Goal: Information Seeking & Learning: Learn about a topic

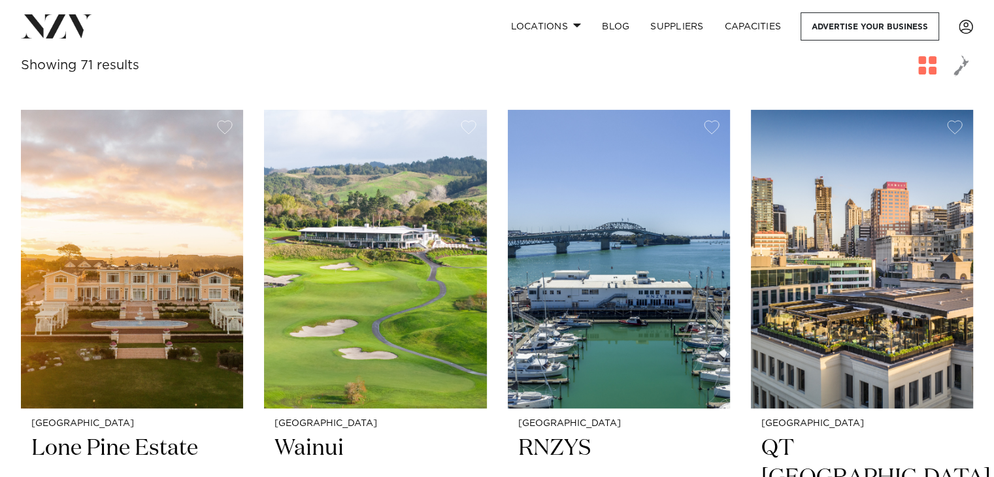
scroll to position [485, 0]
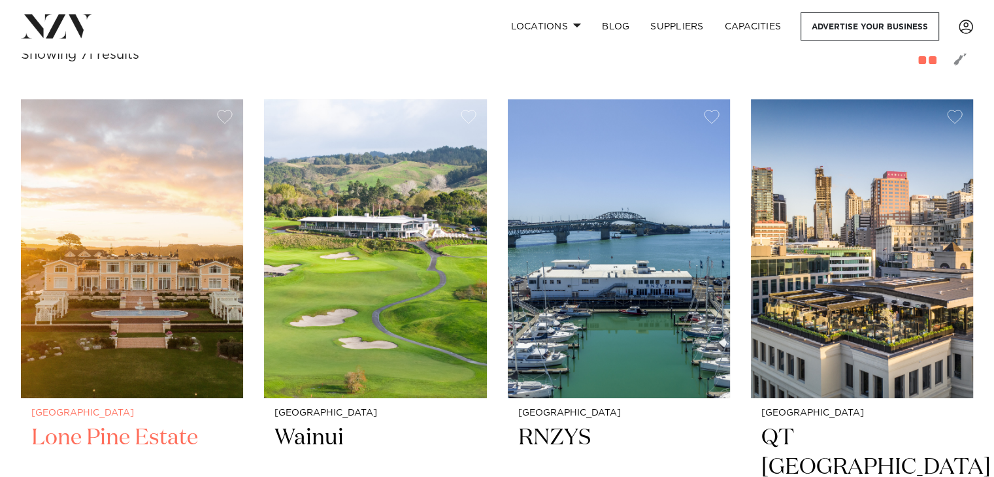
click at [107, 423] on h2 "Lone Pine Estate" at bounding box center [131, 467] width 201 height 88
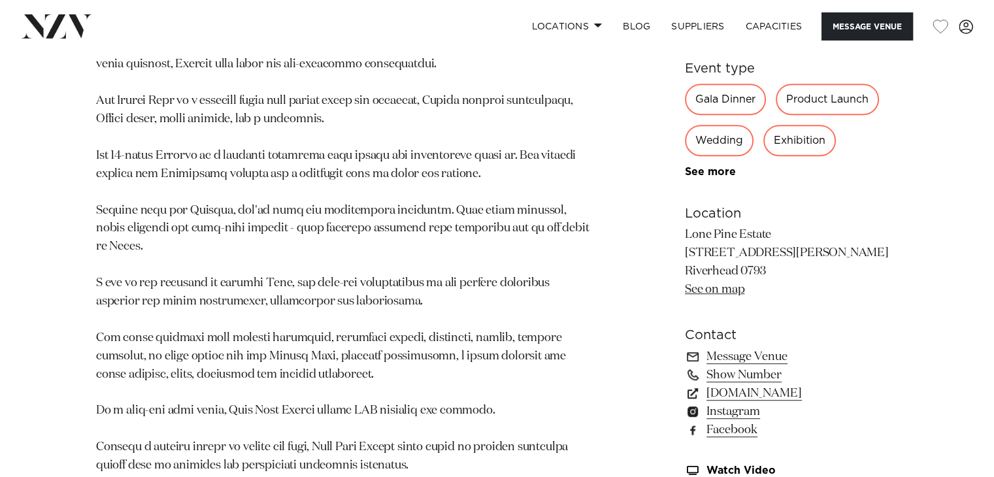
scroll to position [782, 0]
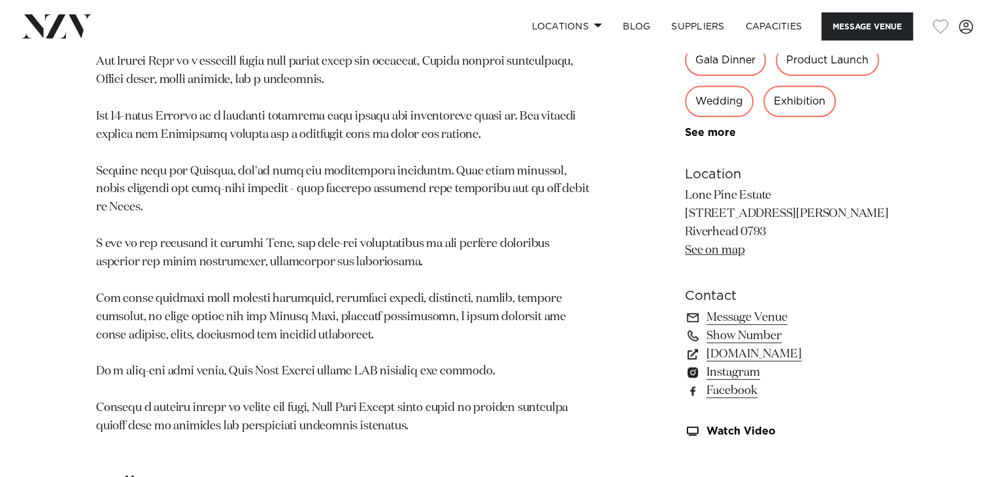
click at [725, 60] on div "Gala Dinner" at bounding box center [725, 59] width 81 height 31
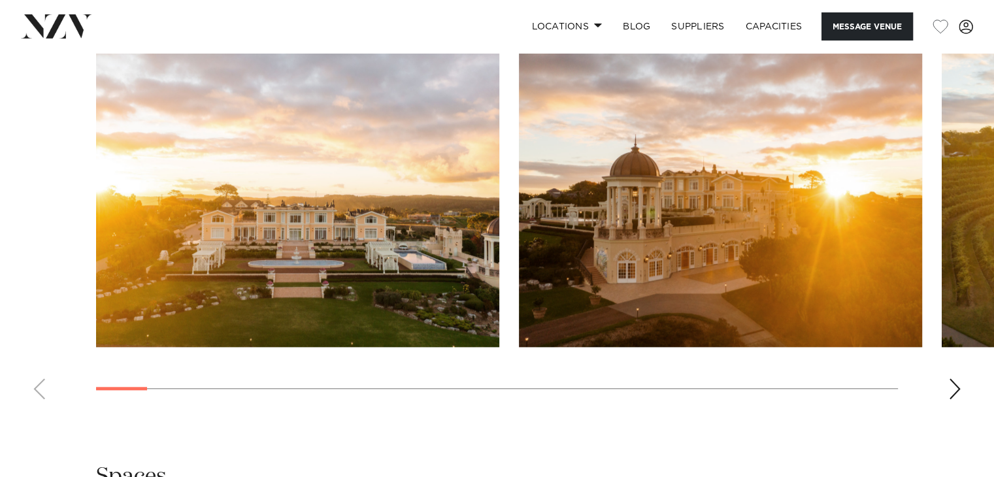
scroll to position [1229, 0]
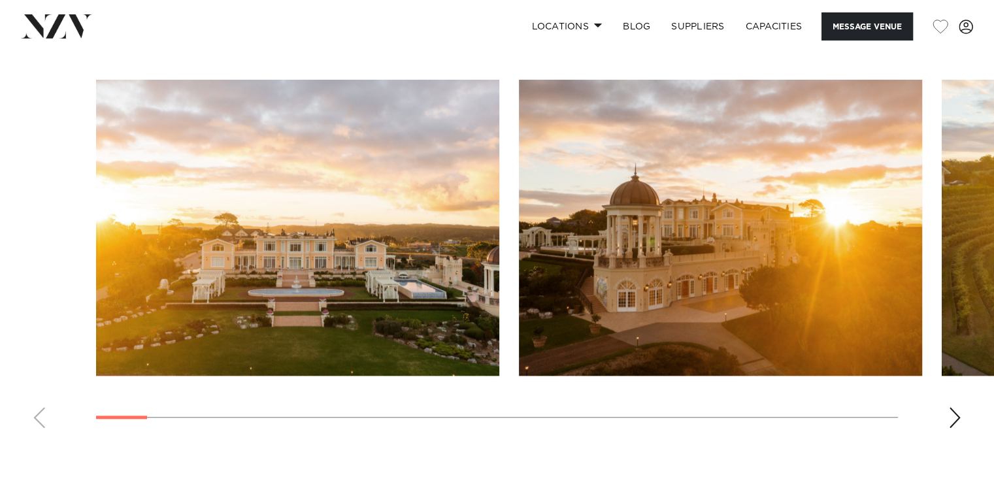
click at [955, 401] on swiper-container at bounding box center [497, 259] width 994 height 359
click at [951, 415] on div "Next slide" at bounding box center [954, 417] width 13 height 21
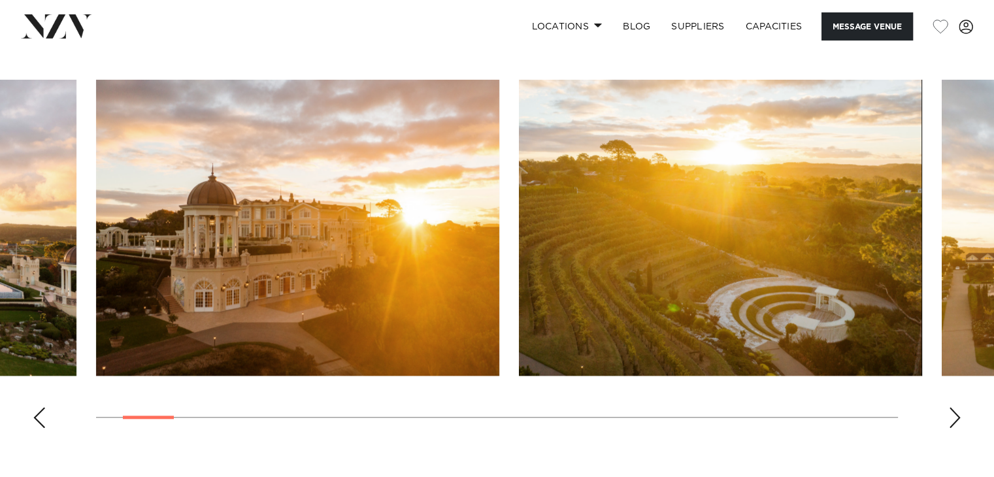
click at [951, 415] on div "Next slide" at bounding box center [954, 417] width 13 height 21
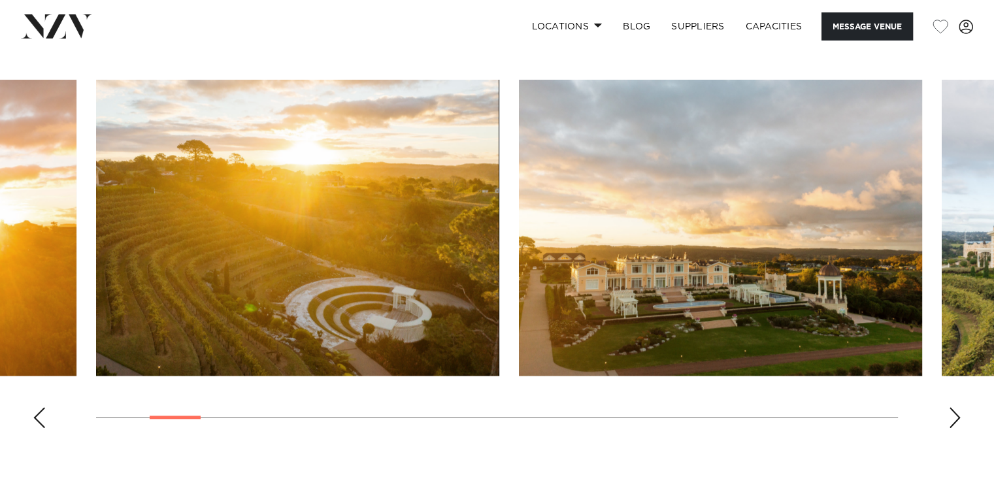
click at [951, 415] on div "Next slide" at bounding box center [954, 417] width 13 height 21
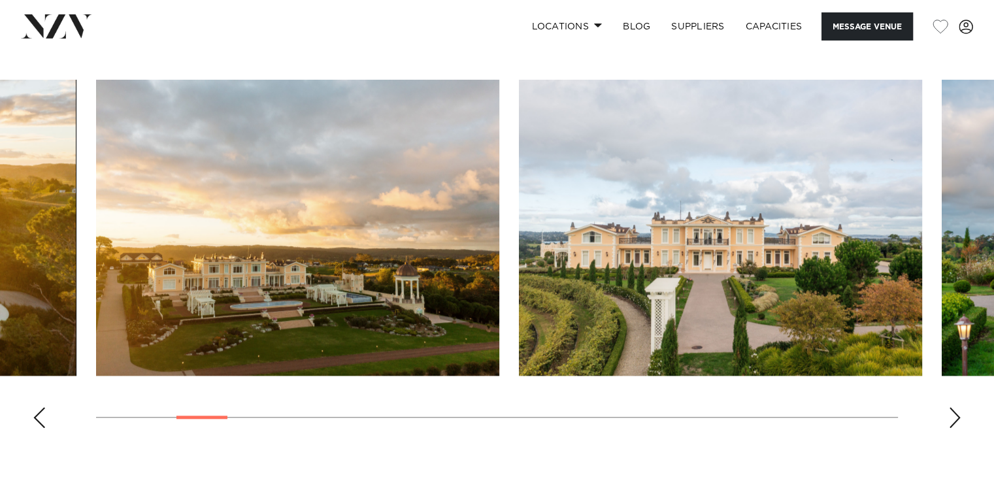
click at [951, 415] on div "Next slide" at bounding box center [954, 417] width 13 height 21
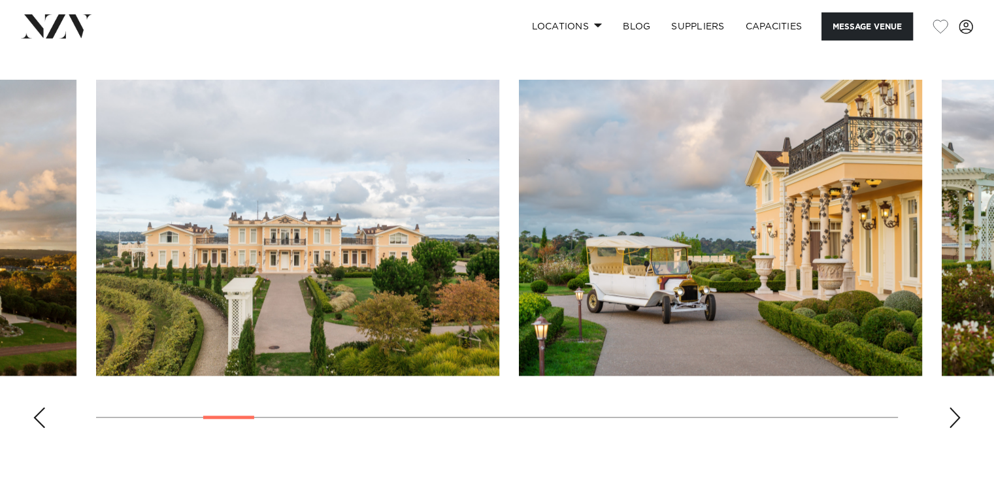
click at [951, 415] on div "Next slide" at bounding box center [954, 417] width 13 height 21
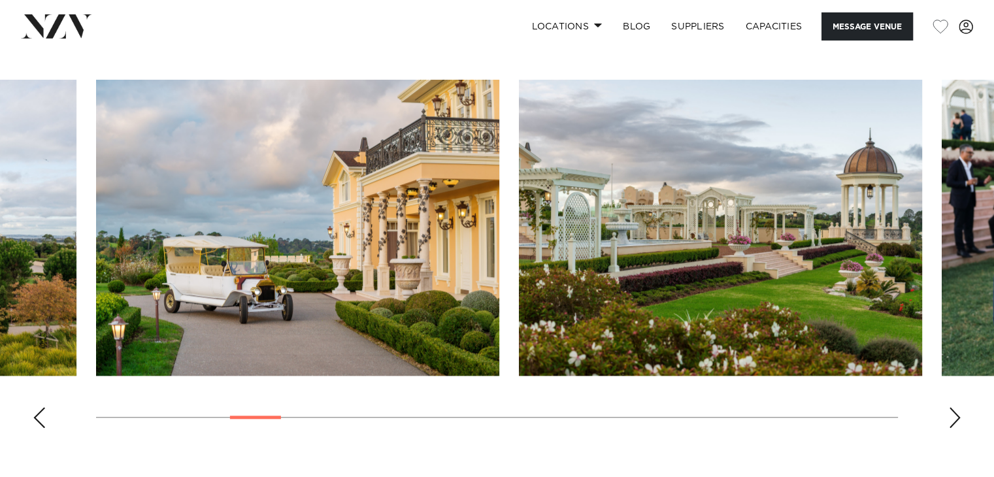
click at [953, 415] on div "Next slide" at bounding box center [954, 417] width 13 height 21
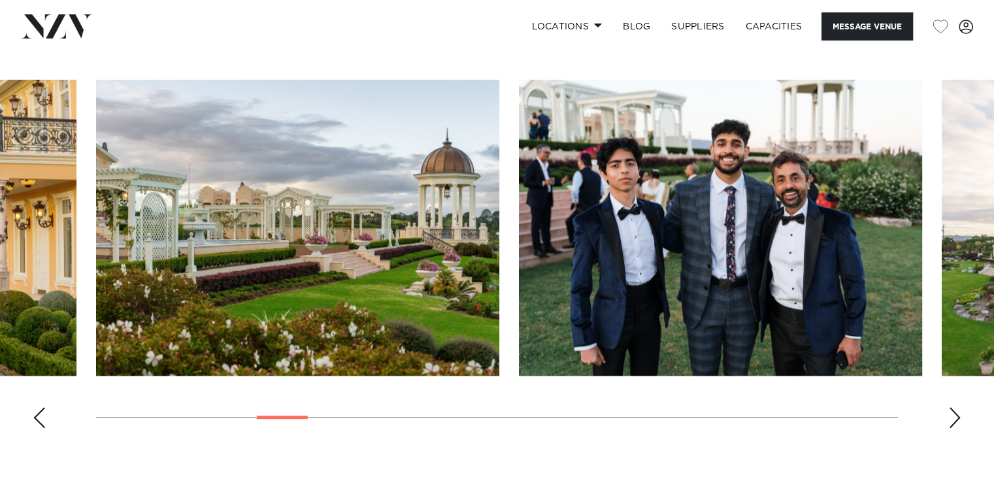
click at [953, 415] on div "Next slide" at bounding box center [954, 417] width 13 height 21
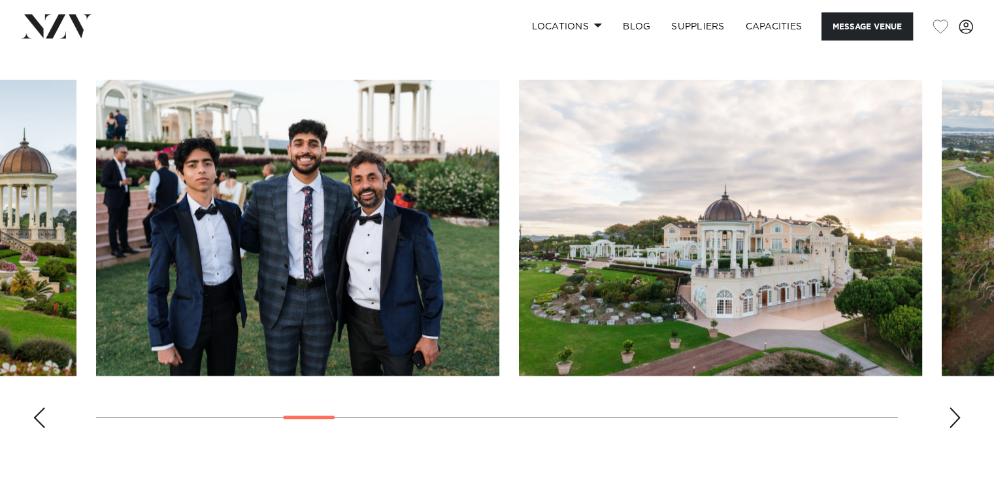
click at [953, 415] on div "Next slide" at bounding box center [954, 417] width 13 height 21
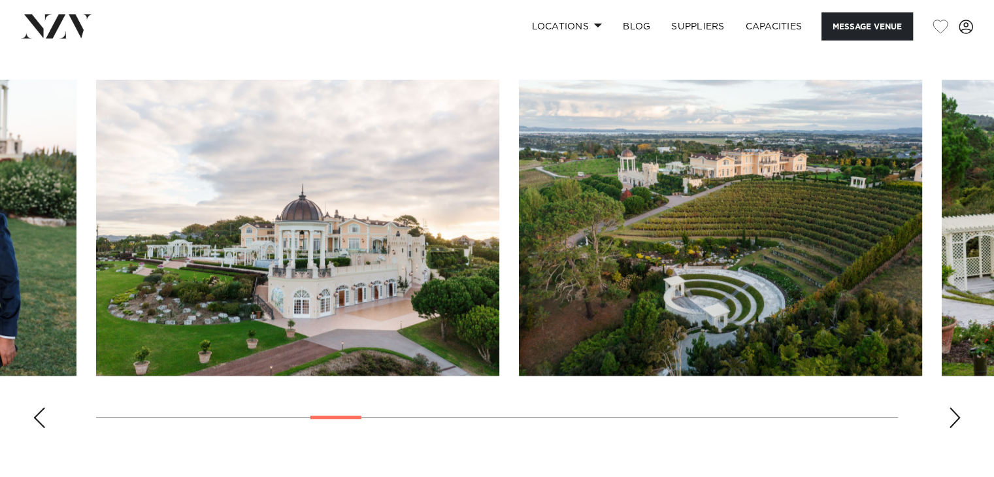
click at [953, 415] on div "Next slide" at bounding box center [954, 417] width 13 height 21
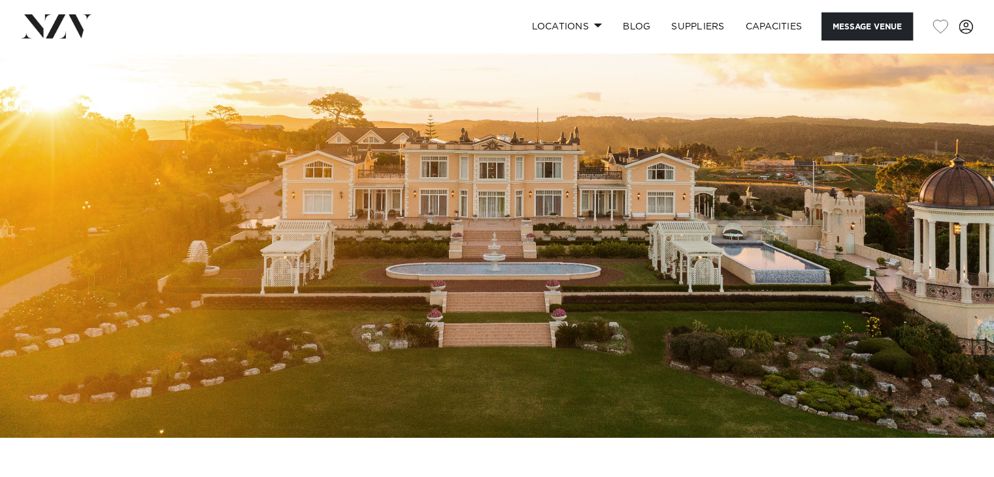
scroll to position [0, 0]
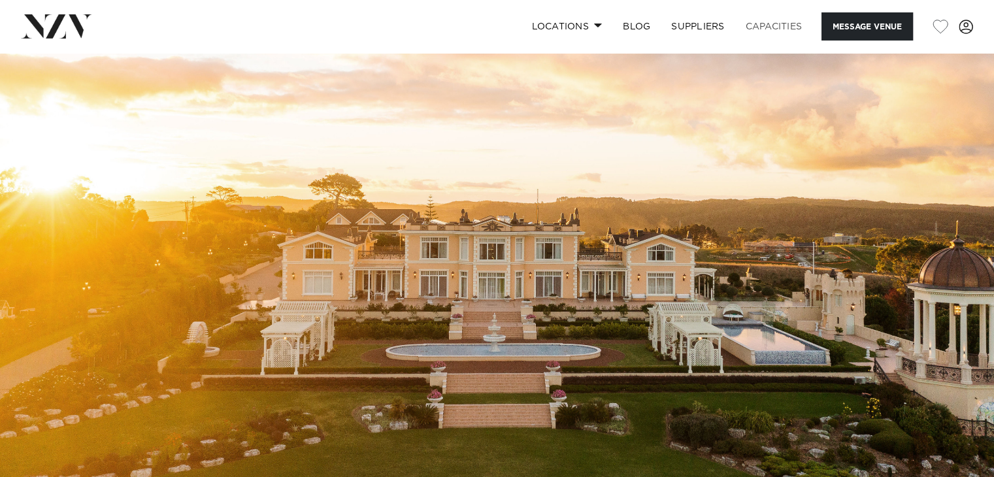
click at [768, 23] on link "Capacities" at bounding box center [774, 26] width 78 height 28
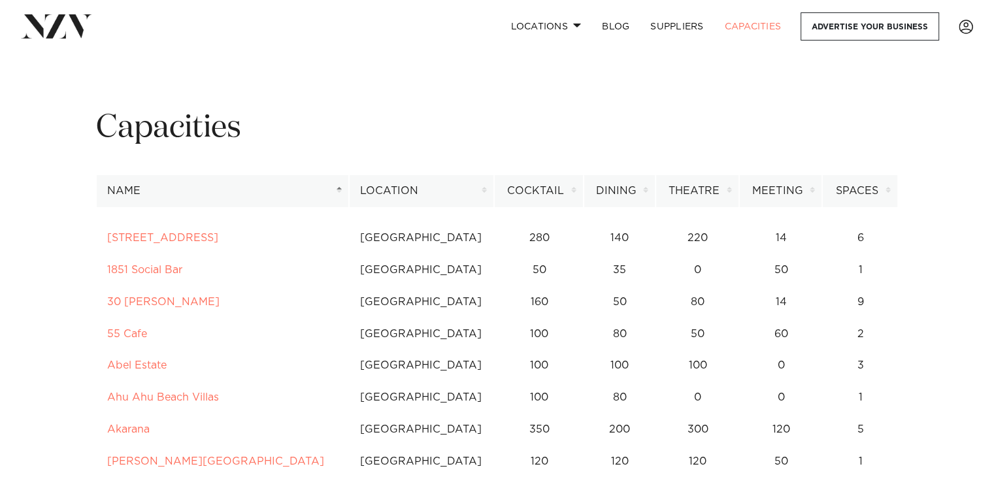
click at [471, 201] on th "Location" at bounding box center [422, 191] width 146 height 32
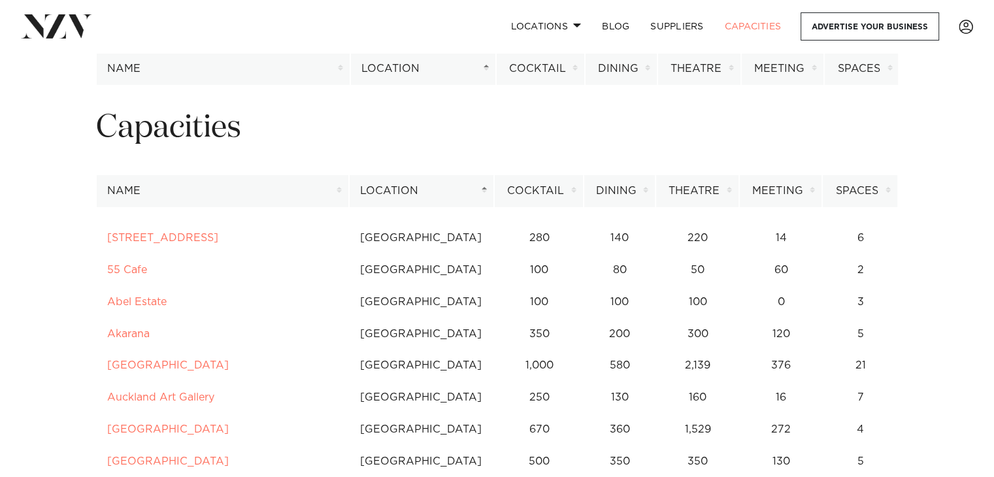
scroll to position [417, 0]
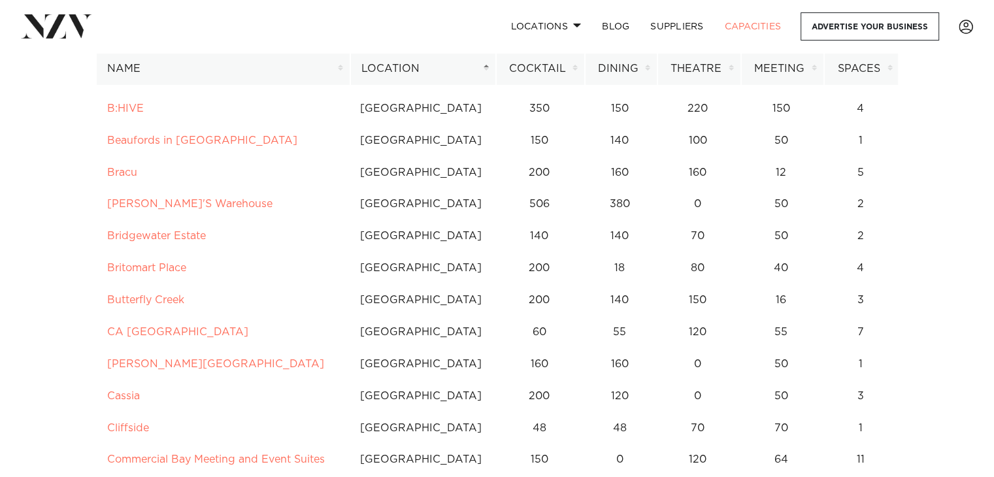
click at [642, 69] on th "Dining" at bounding box center [621, 69] width 72 height 32
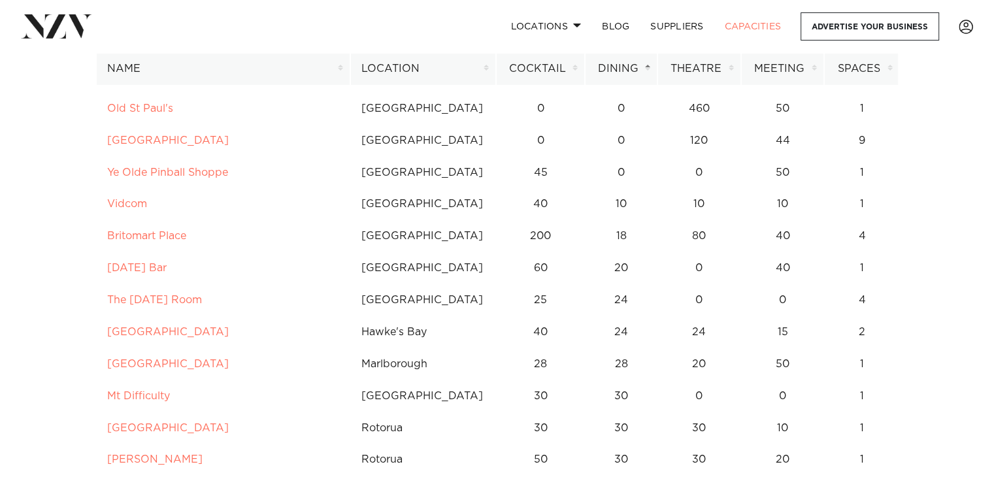
click at [474, 72] on th "Location" at bounding box center [423, 69] width 146 height 32
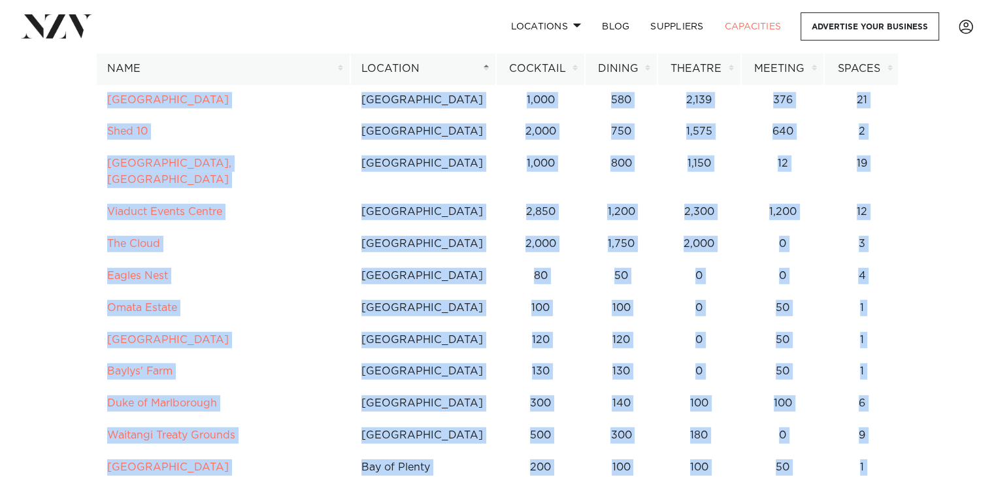
scroll to position [3814, 0]
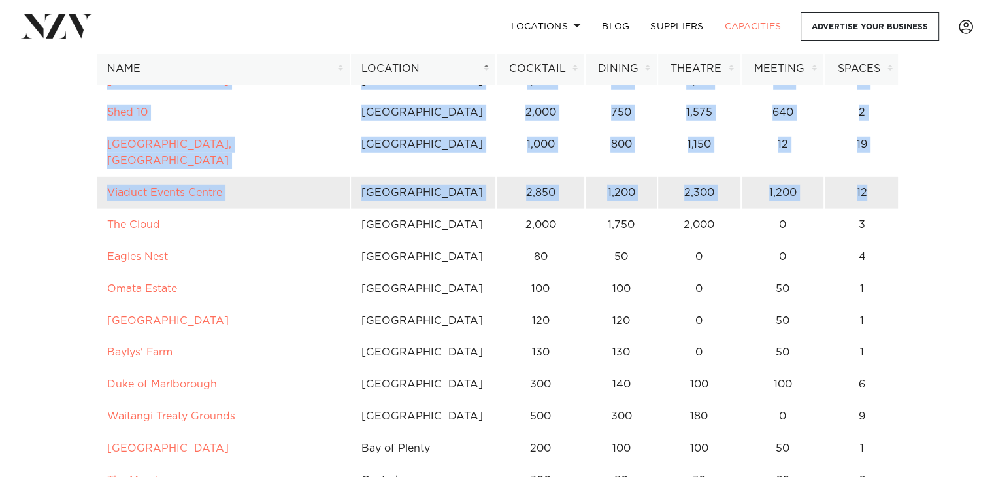
drag, startPoint x: 166, startPoint y: 242, endPoint x: 878, endPoint y: 168, distance: 716.1
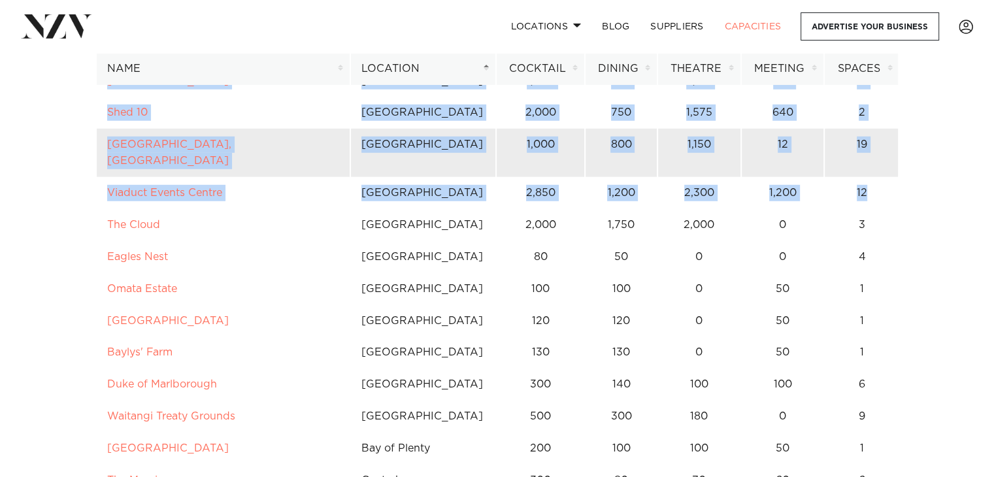
copy tbody "Auckland 350 200 300 120 5 Fantail & Turtle Auckland 600 200 120 200 6 Kauri Ba…"
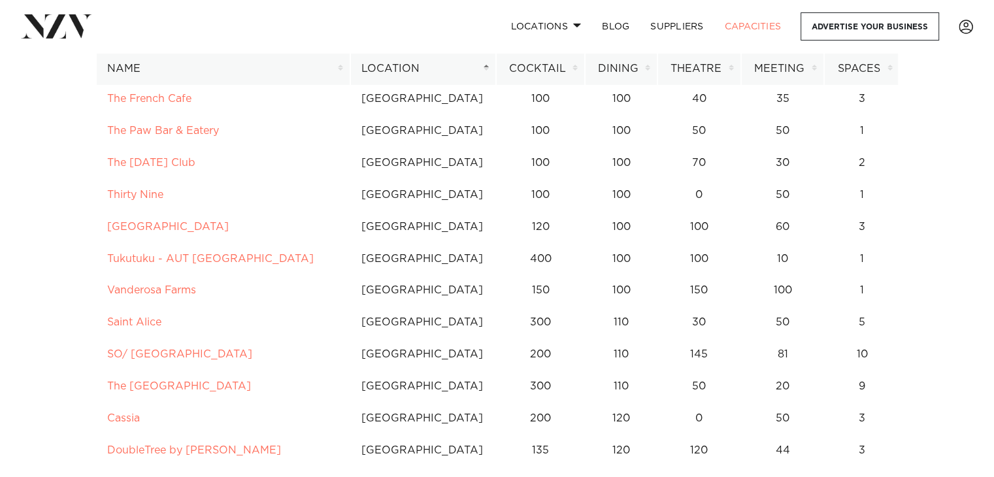
scroll to position [1379, 0]
